Goal: Use online tool/utility: Use online tool/utility

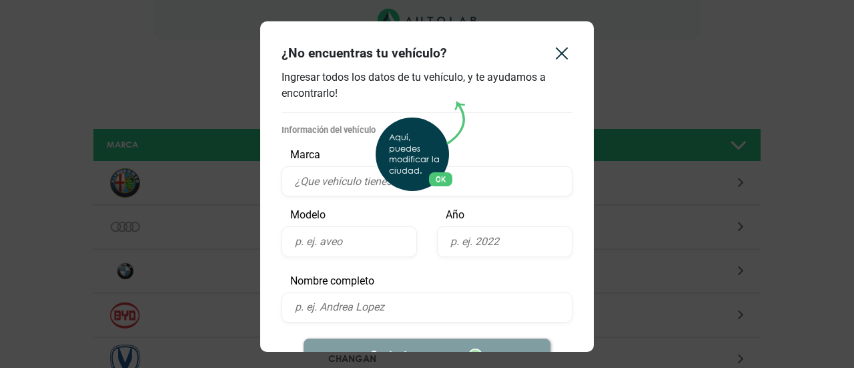
click at [350, 181] on div "Aquí, puedes modificar la ciudad. OK .aex,.bex{fill:none!important;stroke:#50c4…" at bounding box center [427, 184] width 854 height 368
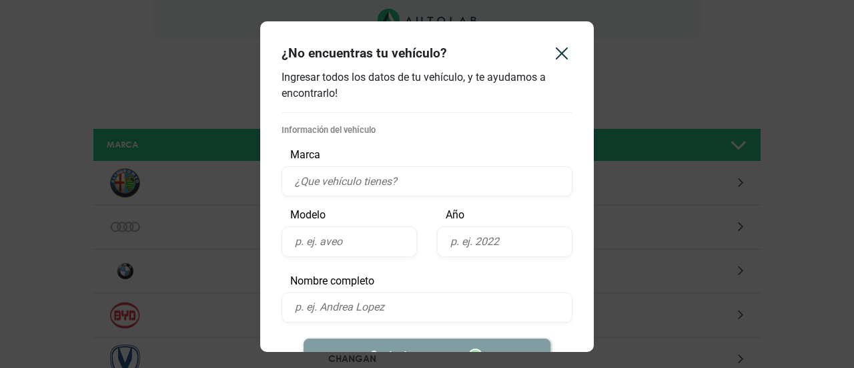
click at [350, 181] on input "text" at bounding box center [427, 181] width 291 height 30
type input "Brillince"
click at [342, 244] on input "text" at bounding box center [349, 241] width 135 height 30
type input "V5 1.5T"
click at [462, 244] on input "text" at bounding box center [504, 241] width 135 height 30
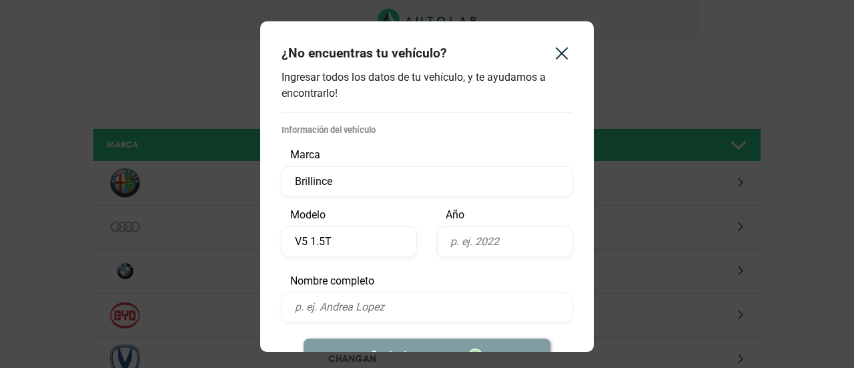
type input "1"
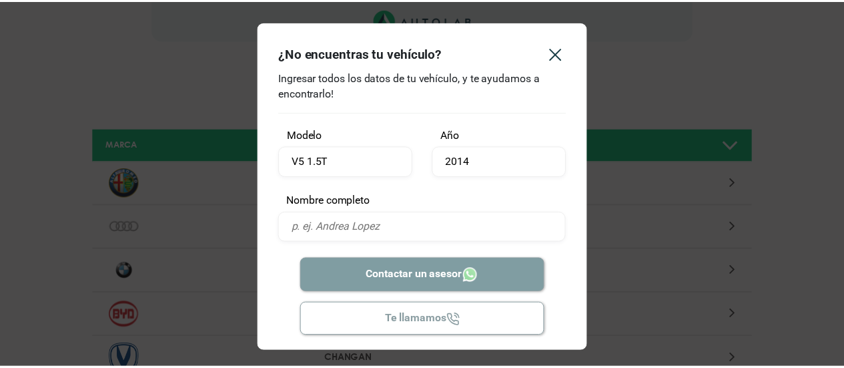
scroll to position [84, 0]
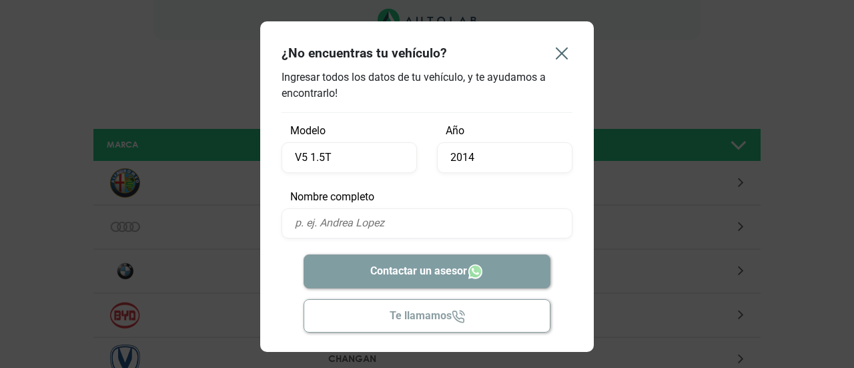
type input "2014"
click at [558, 56] on icon "Close" at bounding box center [561, 53] width 11 height 11
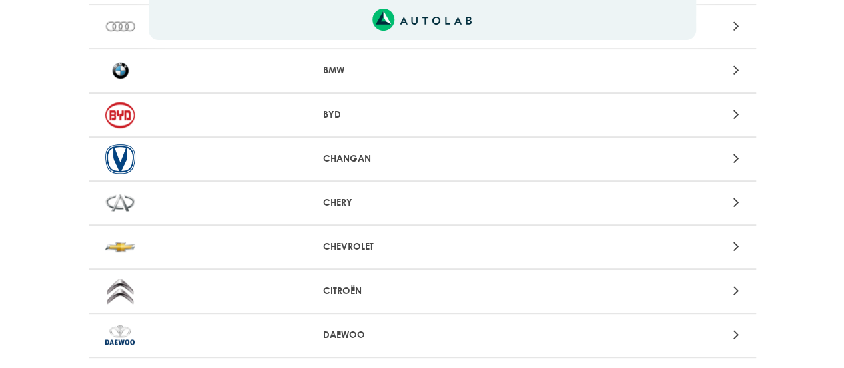
scroll to position [0, 0]
